Goal: Information Seeking & Learning: Check status

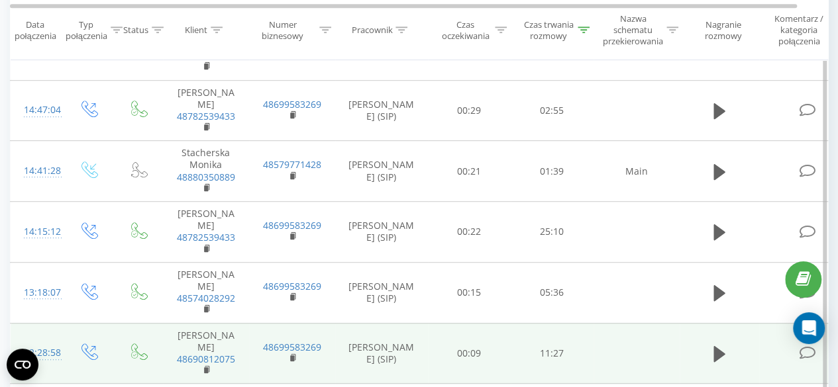
scroll to position [464, 0]
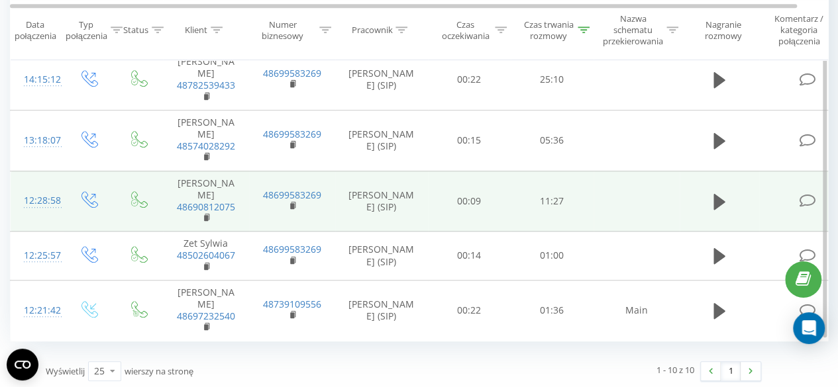
scroll to position [464, 0]
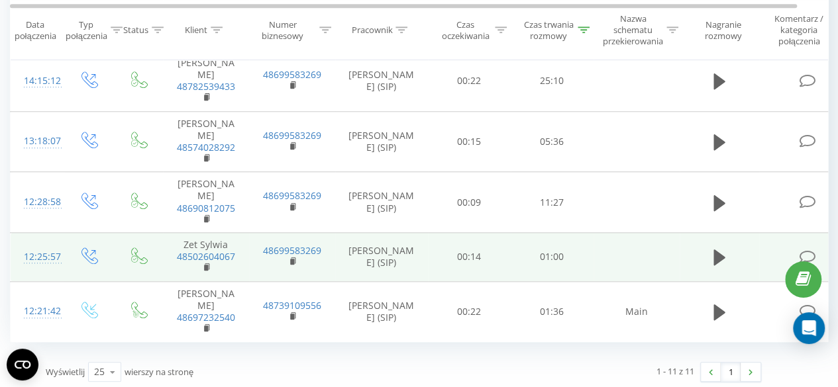
scroll to position [524, 0]
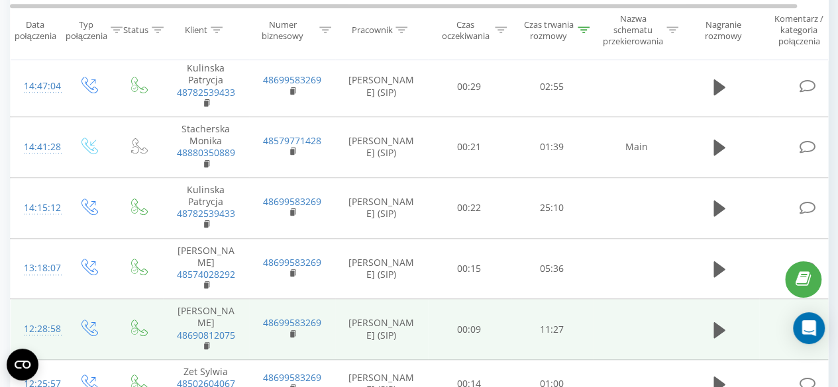
scroll to position [524, 0]
